Goal: Communication & Community: Connect with others

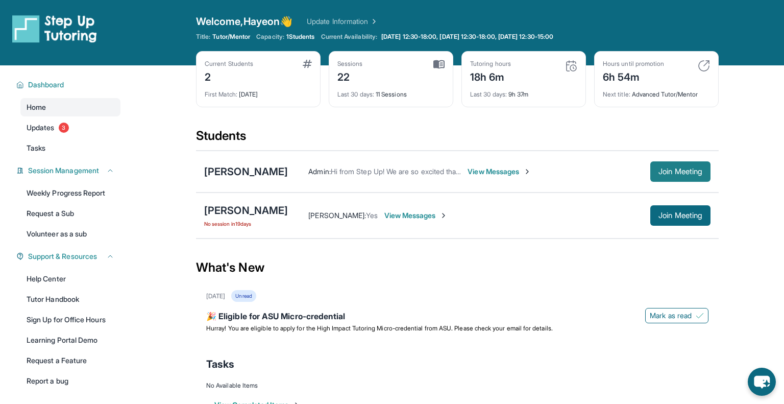
scroll to position [65, 0]
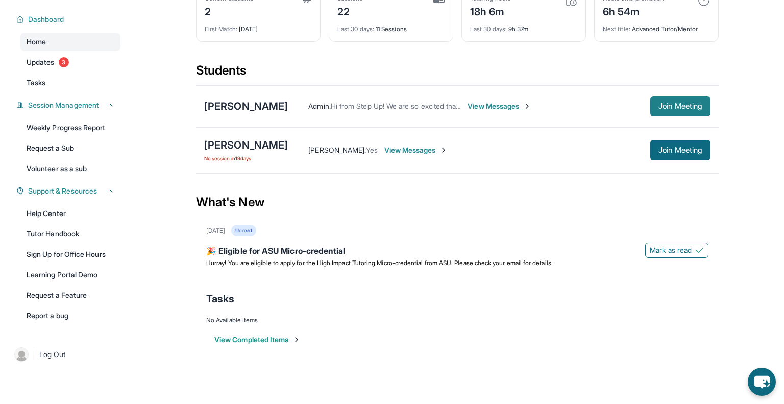
click at [666, 104] on span "Join Meeting" at bounding box center [680, 106] width 44 height 6
click at [658, 147] on span "Join Meeting" at bounding box center [680, 150] width 44 height 6
click at [267, 145] on div "[PERSON_NAME]" at bounding box center [246, 145] width 84 height 14
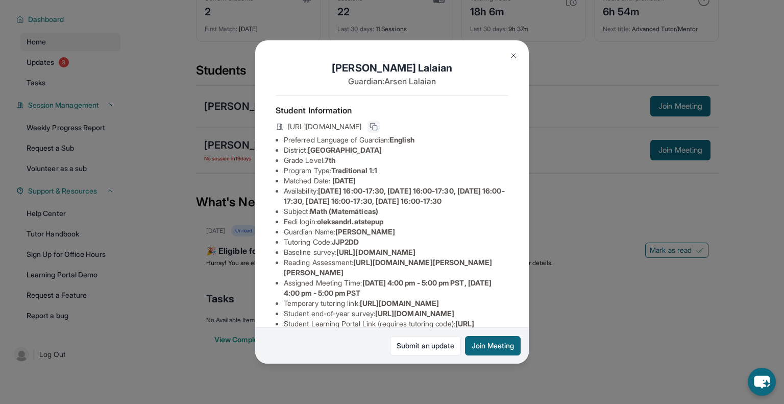
click at [380, 120] on button at bounding box center [373, 126] width 12 height 12
click at [513, 56] on img at bounding box center [513, 56] width 8 height 8
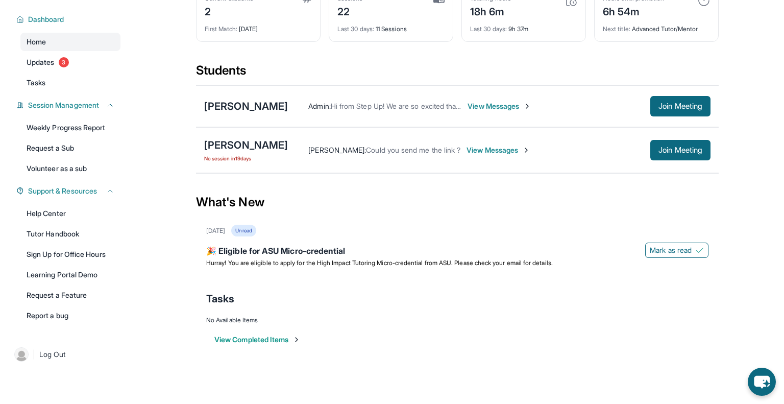
click at [492, 150] on span "View Messages" at bounding box center [498, 150] width 64 height 10
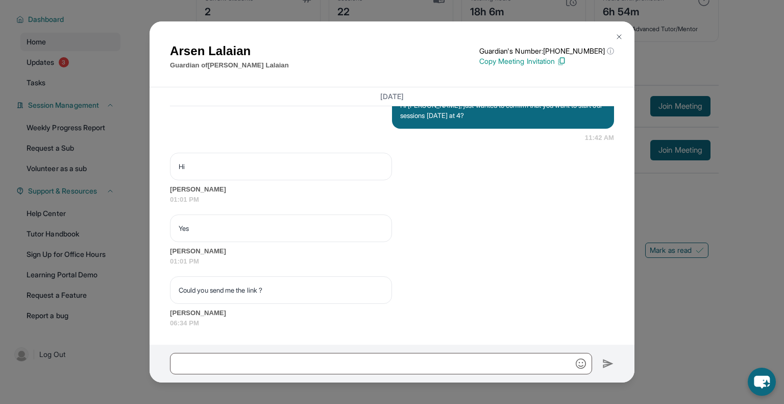
scroll to position [10620, 0]
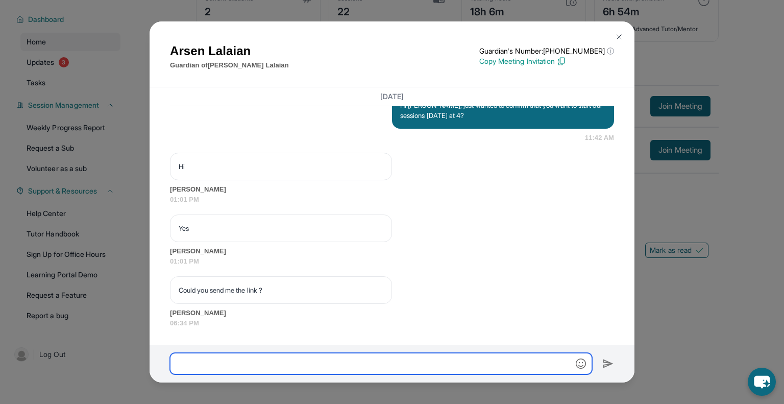
click at [258, 364] on input "text" at bounding box center [381, 363] width 422 height 21
paste input "**********"
type input "**********"
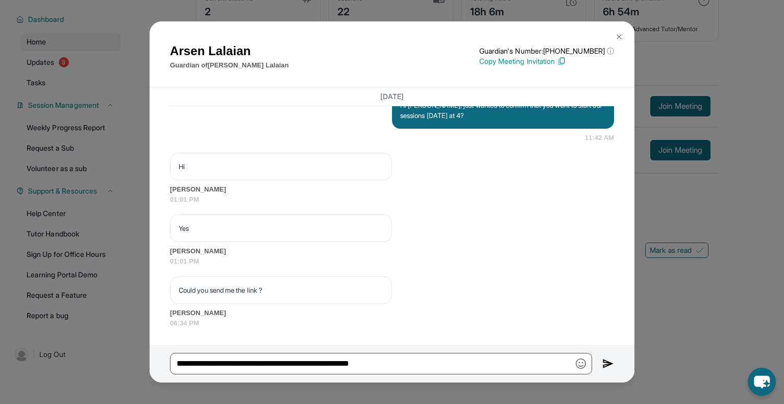
click at [604, 358] on img at bounding box center [608, 363] width 12 height 12
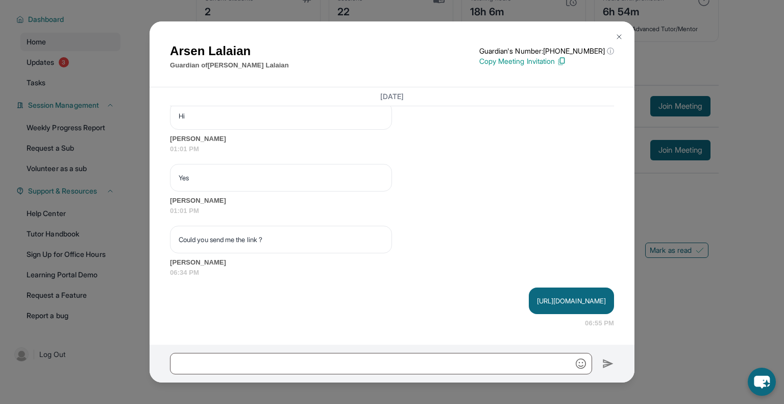
scroll to position [10670, 0]
click at [670, 267] on div "[PERSON_NAME] Guardian of [PERSON_NAME] Guardian's Number: [PHONE_NUMBER] ⓘ Thi…" at bounding box center [392, 202] width 784 height 404
